Goal: Task Accomplishment & Management: Manage account settings

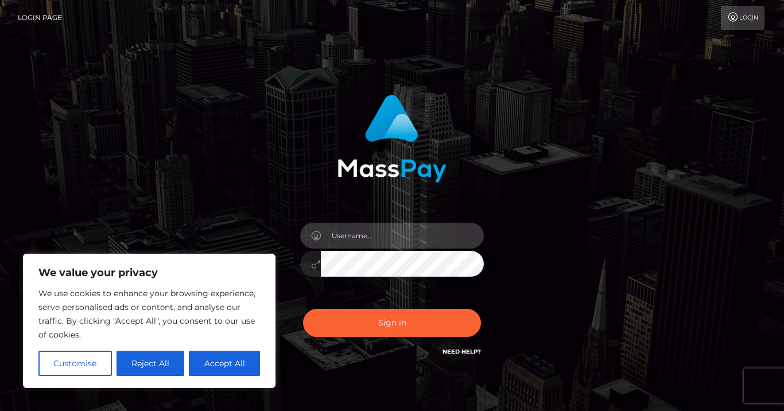
type input "[EMAIL_ADDRESS][DOMAIN_NAME]"
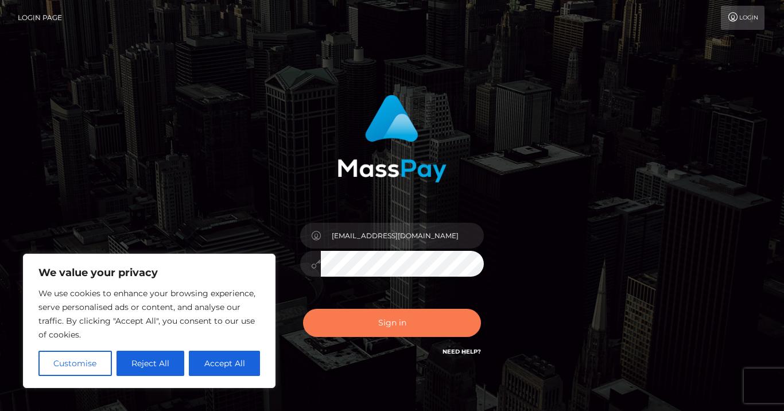
click at [371, 320] on button "Sign in" at bounding box center [392, 323] width 178 height 28
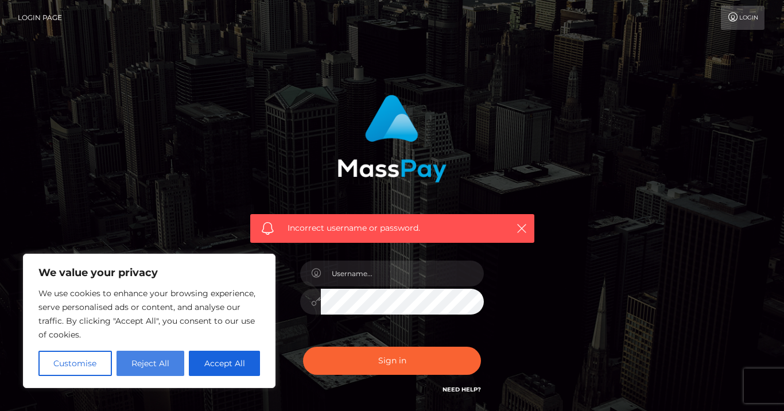
click at [171, 356] on button "Reject All" at bounding box center [150, 363] width 68 height 25
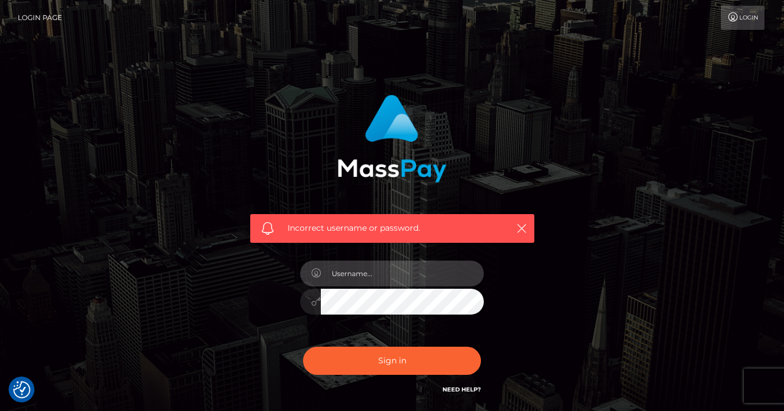
click at [362, 277] on input "text" at bounding box center [402, 273] width 163 height 26
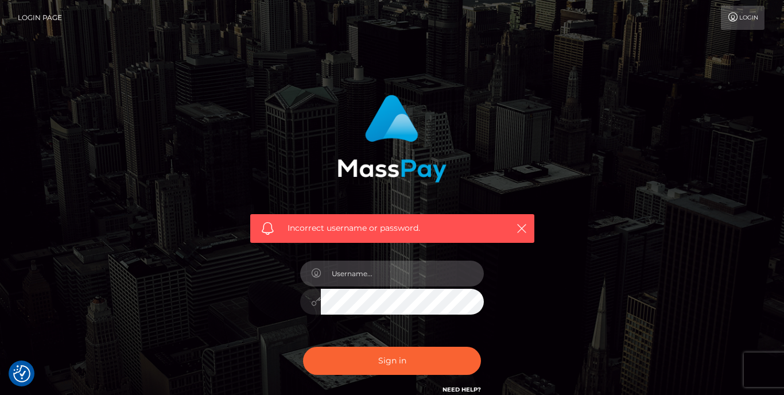
click at [378, 272] on input "text" at bounding box center [402, 273] width 163 height 26
type input "[EMAIL_ADDRESS][DOMAIN_NAME]"
click at [553, 367] on div "Incorrect username or password. sonnedeluca90@gmail.com" at bounding box center [392, 251] width 654 height 330
click at [462, 390] on link "Need Help?" at bounding box center [461, 389] width 38 height 7
click at [518, 309] on div "Incorrect username or password. sonnedeluca90@gmail.com" at bounding box center [392, 245] width 301 height 318
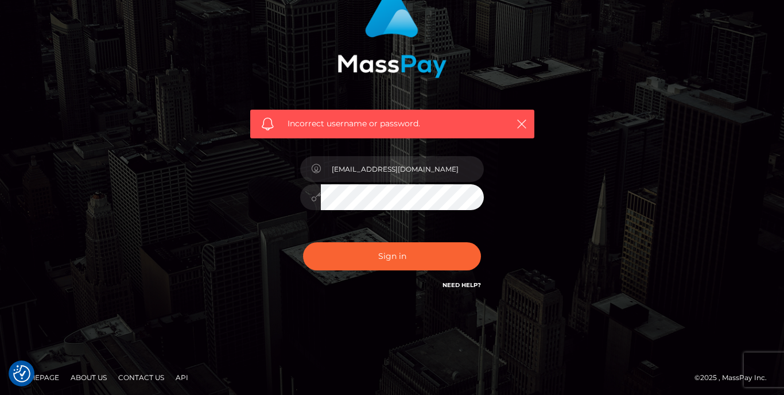
scroll to position [106, 0]
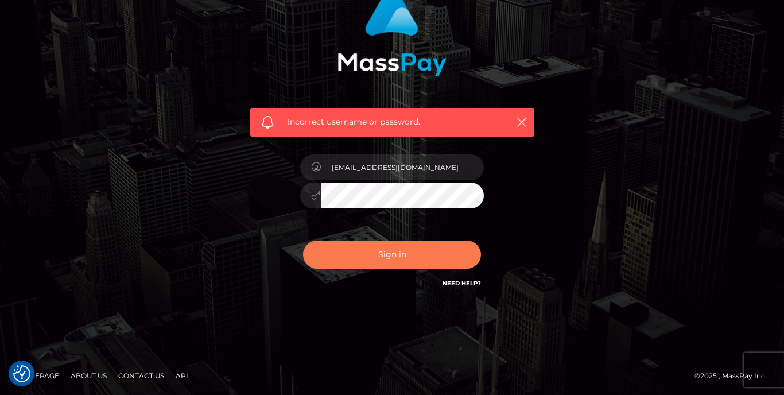
click at [392, 265] on button "Sign in" at bounding box center [392, 254] width 178 height 28
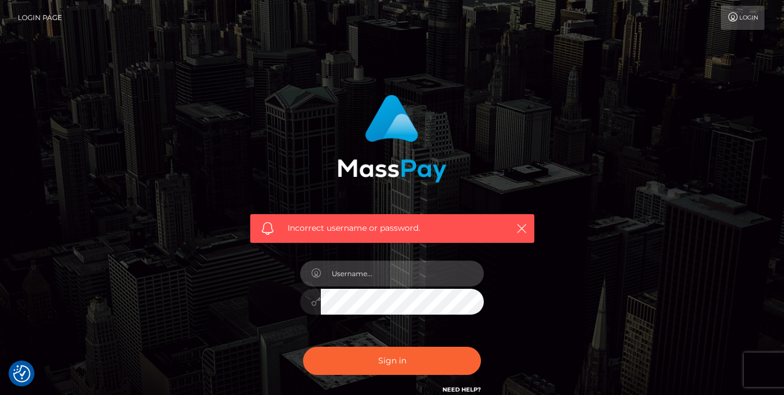
type input "[EMAIL_ADDRESS][DOMAIN_NAME]"
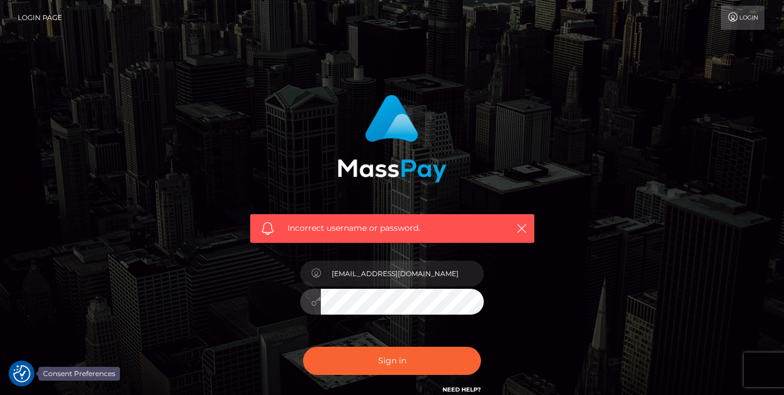
click at [24, 374] on img "Consent Preferences" at bounding box center [21, 373] width 17 height 17
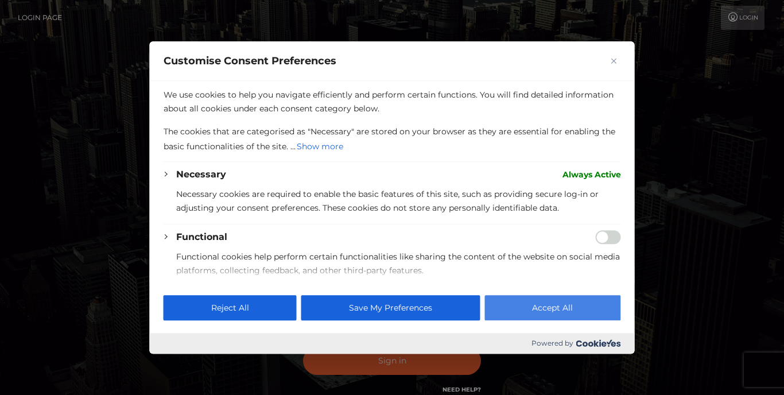
click at [564, 308] on button "Accept All" at bounding box center [552, 307] width 136 height 25
checkbox input "true"
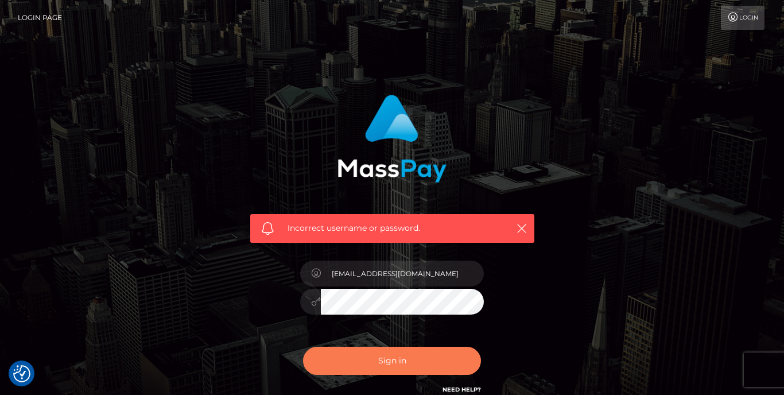
click at [475, 357] on button "Sign in" at bounding box center [392, 361] width 178 height 28
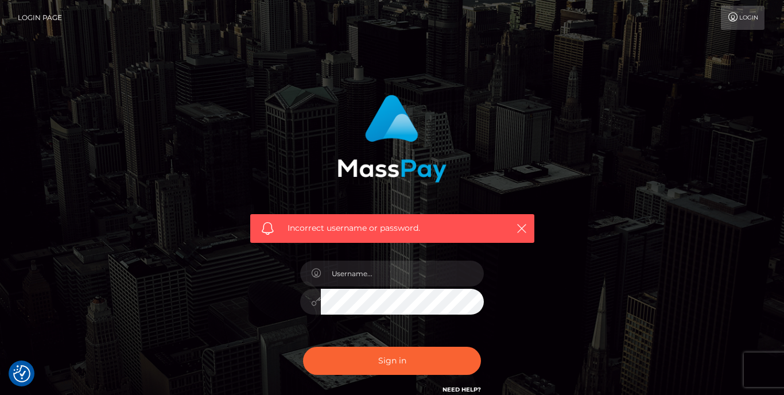
click at [757, 14] on link "Login" at bounding box center [743, 18] width 44 height 24
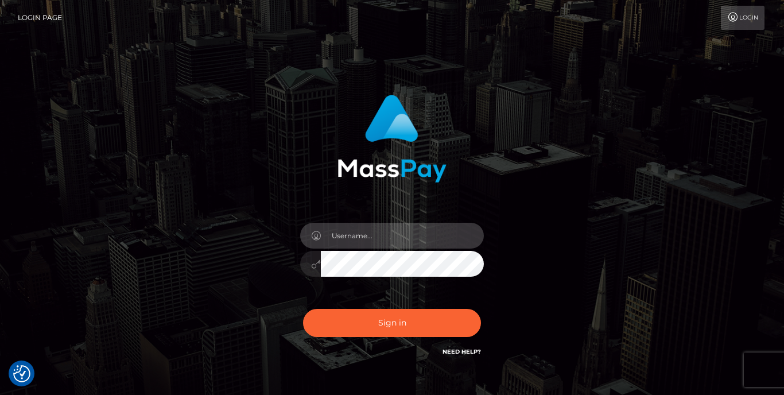
type input "[EMAIL_ADDRESS][DOMAIN_NAME]"
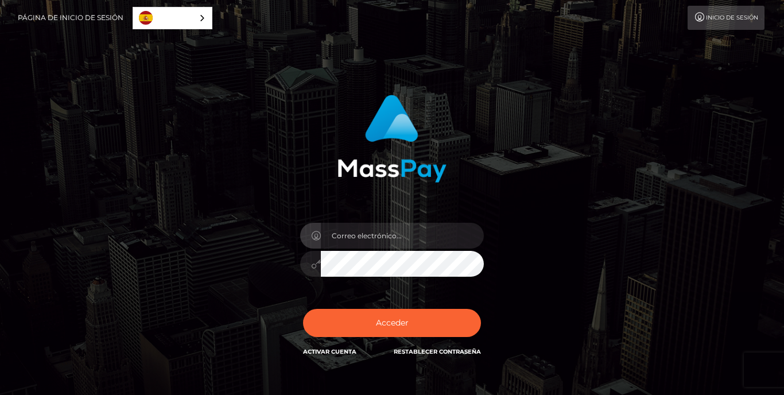
click at [390, 238] on input "email" at bounding box center [402, 236] width 163 height 26
type input "[EMAIL_ADDRESS][DOMAIN_NAME]"
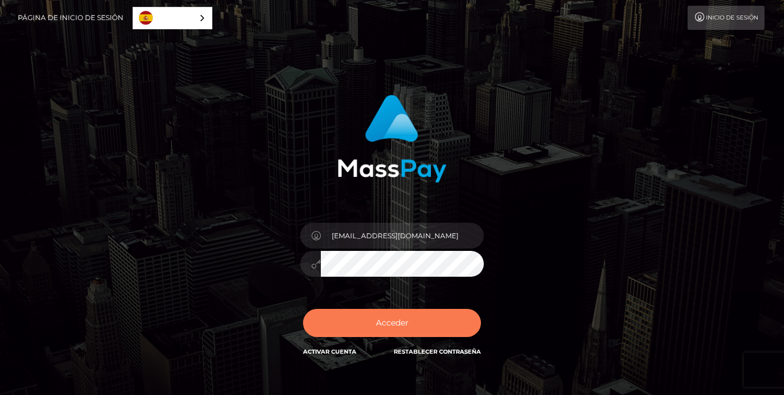
click at [367, 322] on button "Acceder" at bounding box center [392, 323] width 178 height 28
